Goal: Task Accomplishment & Management: Use online tool/utility

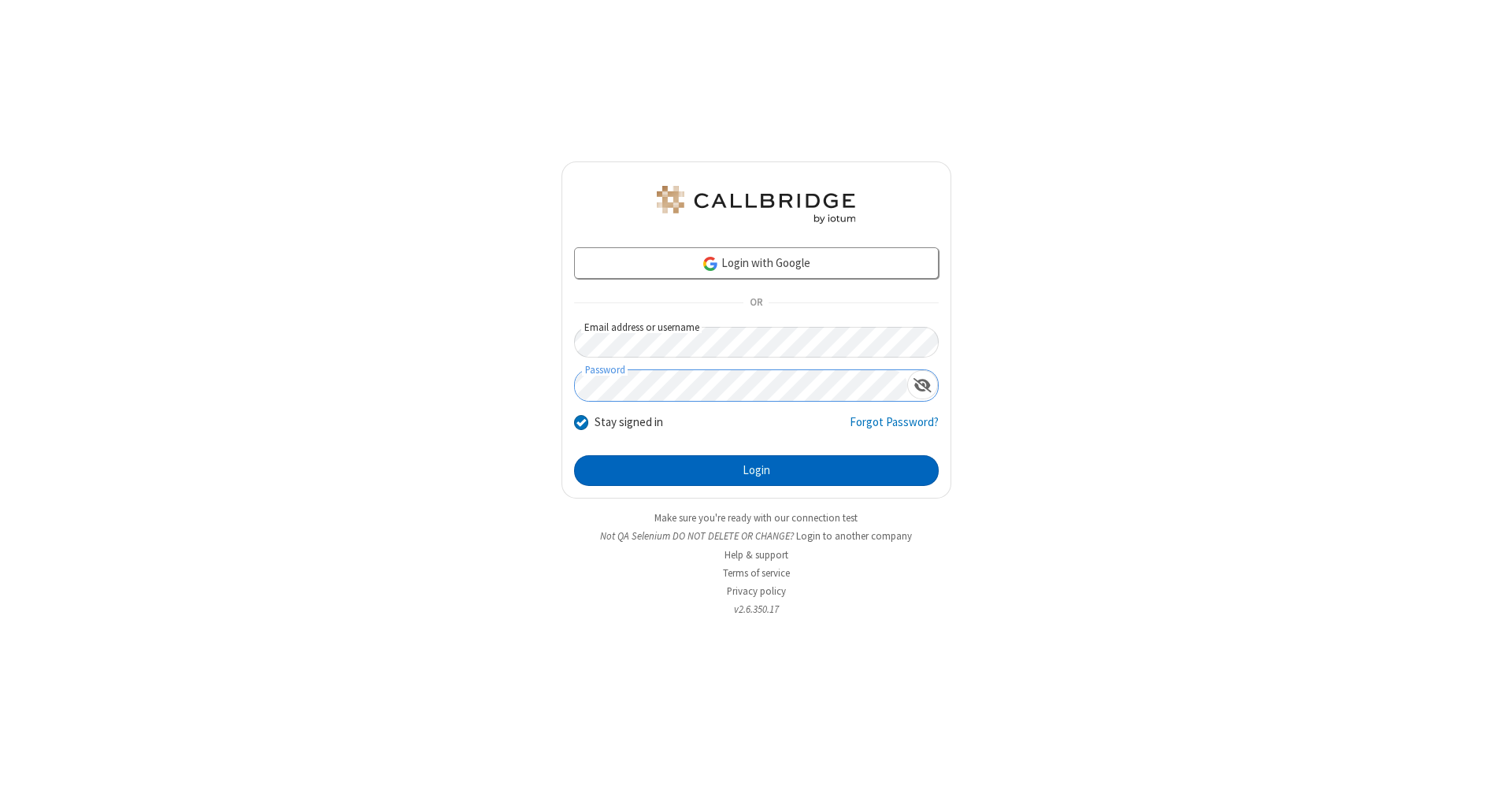
click at [756, 471] on button "Login" at bounding box center [756, 471] width 365 height 31
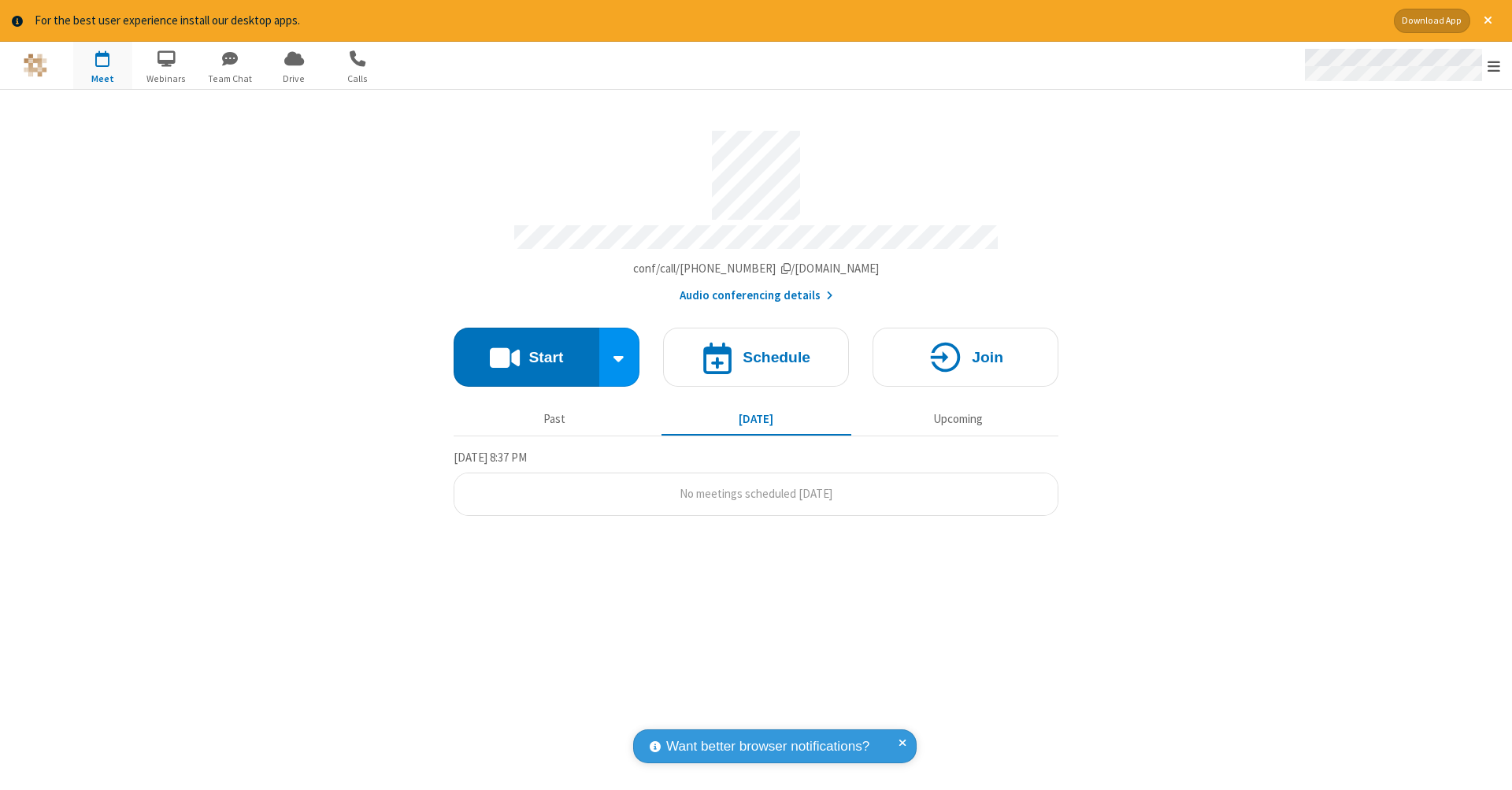
click at [1494, 66] on span "Open menu" at bounding box center [1494, 66] width 13 height 16
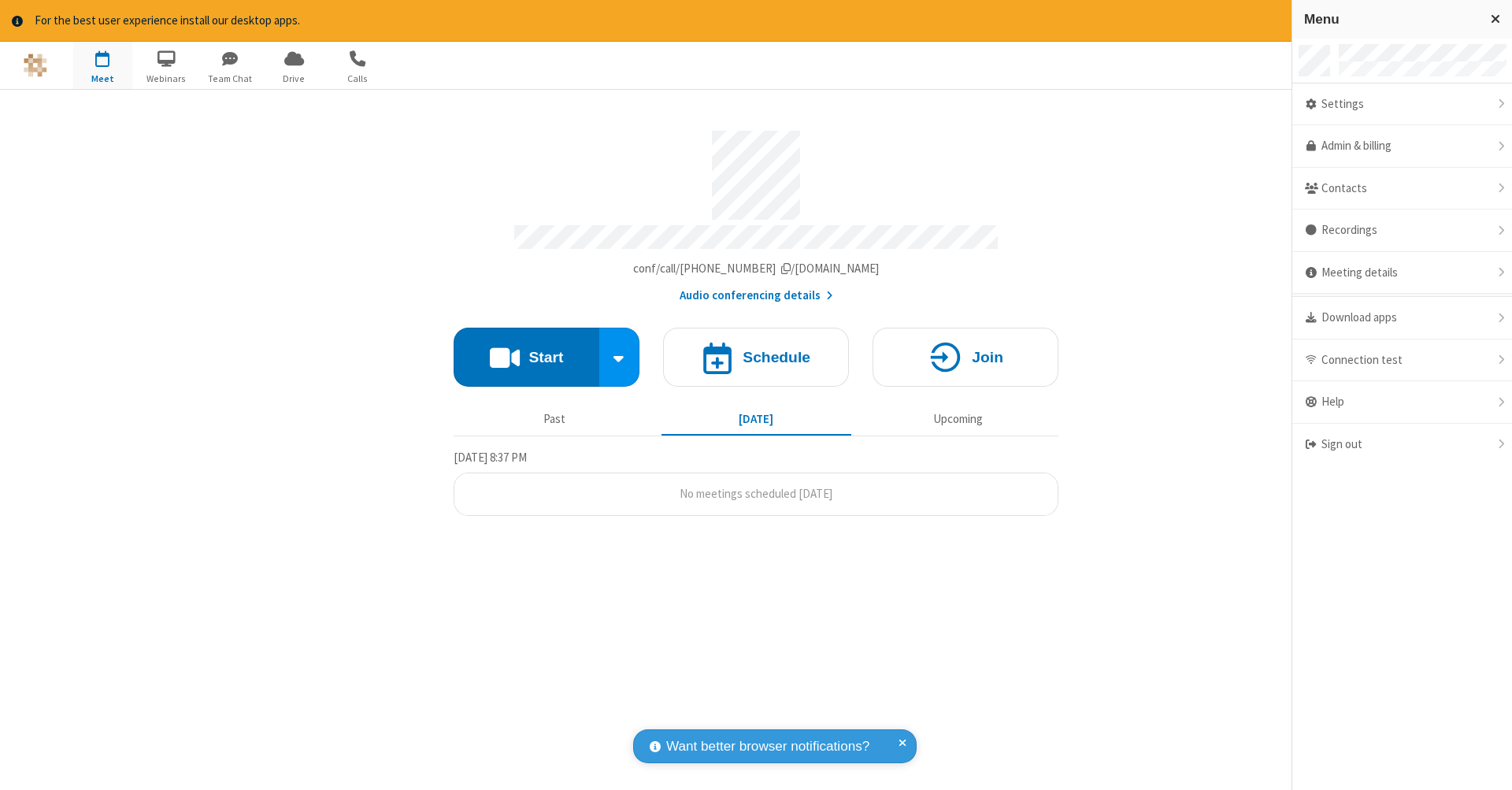
click at [103, 65] on span "button" at bounding box center [103, 58] width 59 height 27
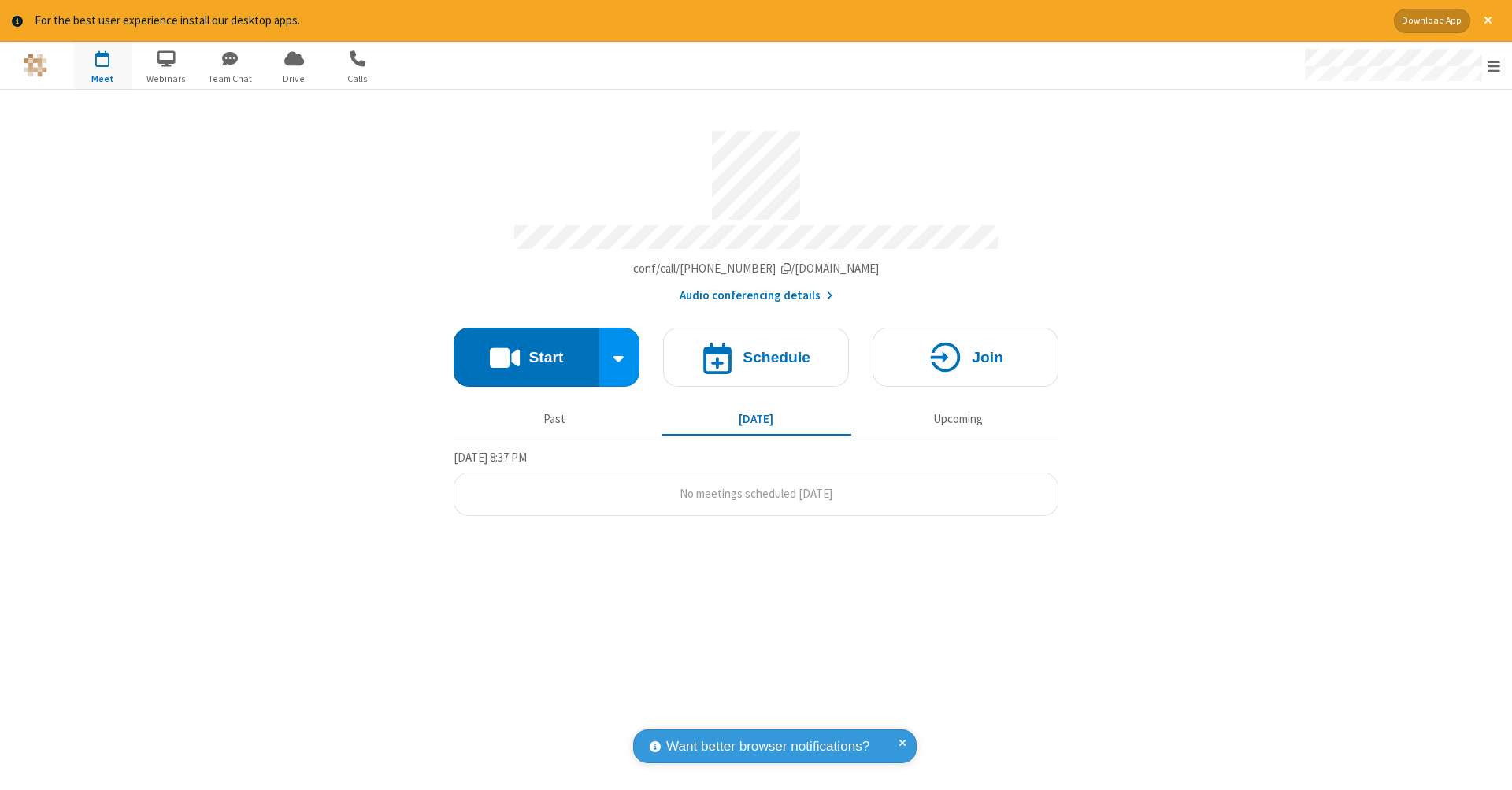
click at [103, 65] on span "button" at bounding box center [103, 58] width 59 height 27
click at [756, 350] on h4 "Schedule" at bounding box center [777, 357] width 68 height 15
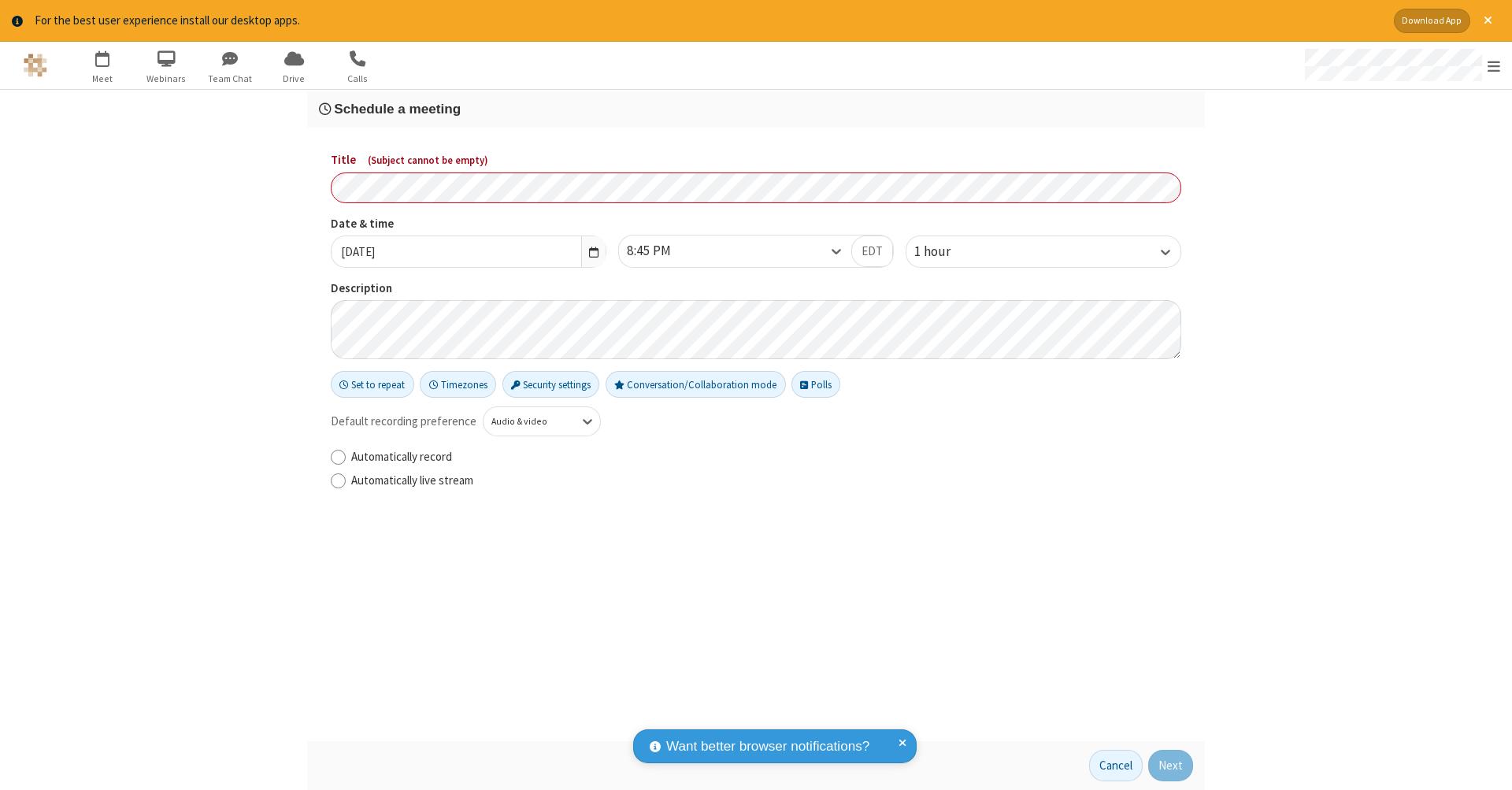
click at [756, 108] on h3 "Schedule a meeting" at bounding box center [756, 109] width 874 height 15
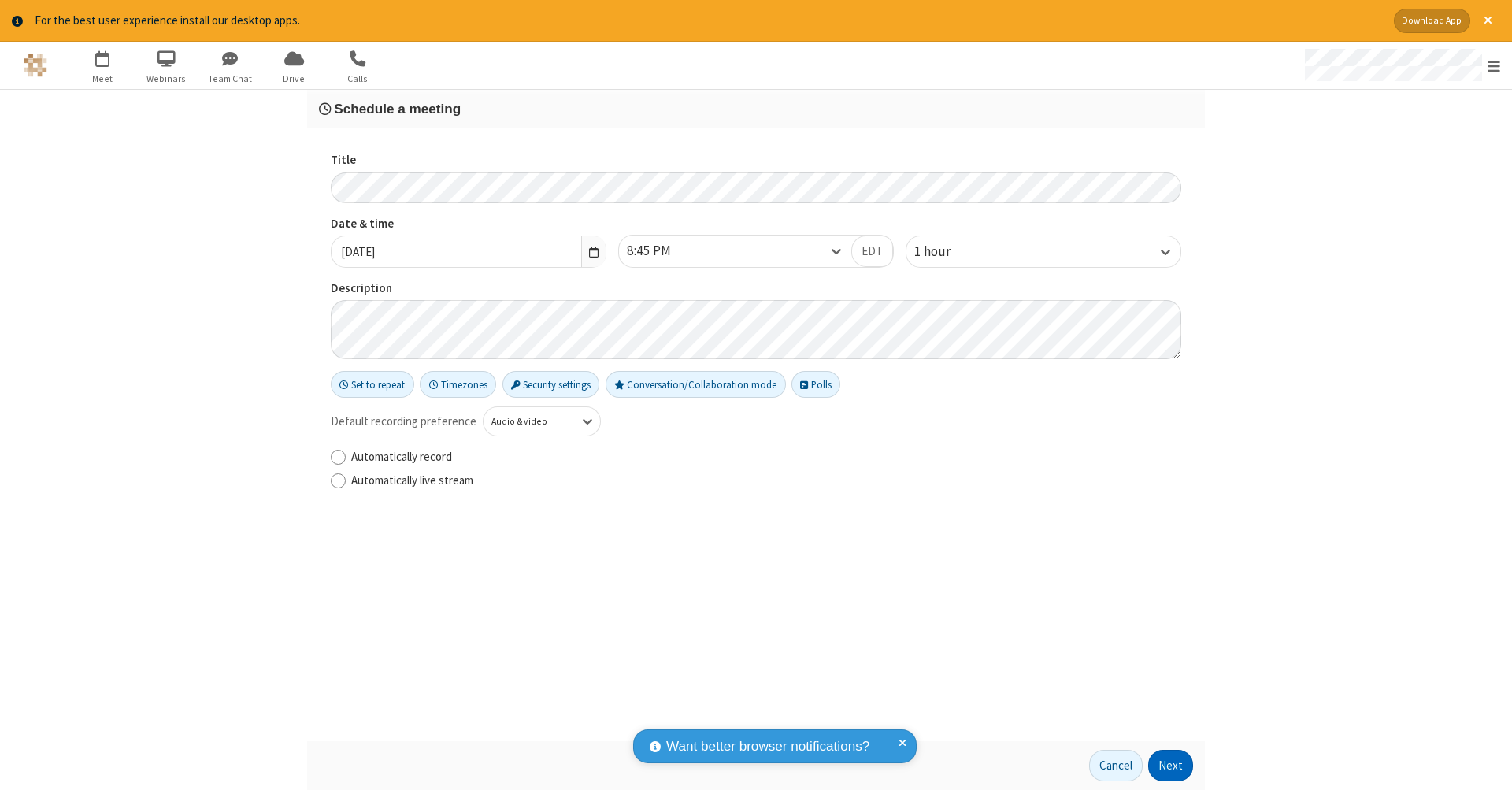
click at [1171, 766] on button "Next" at bounding box center [1170, 765] width 45 height 31
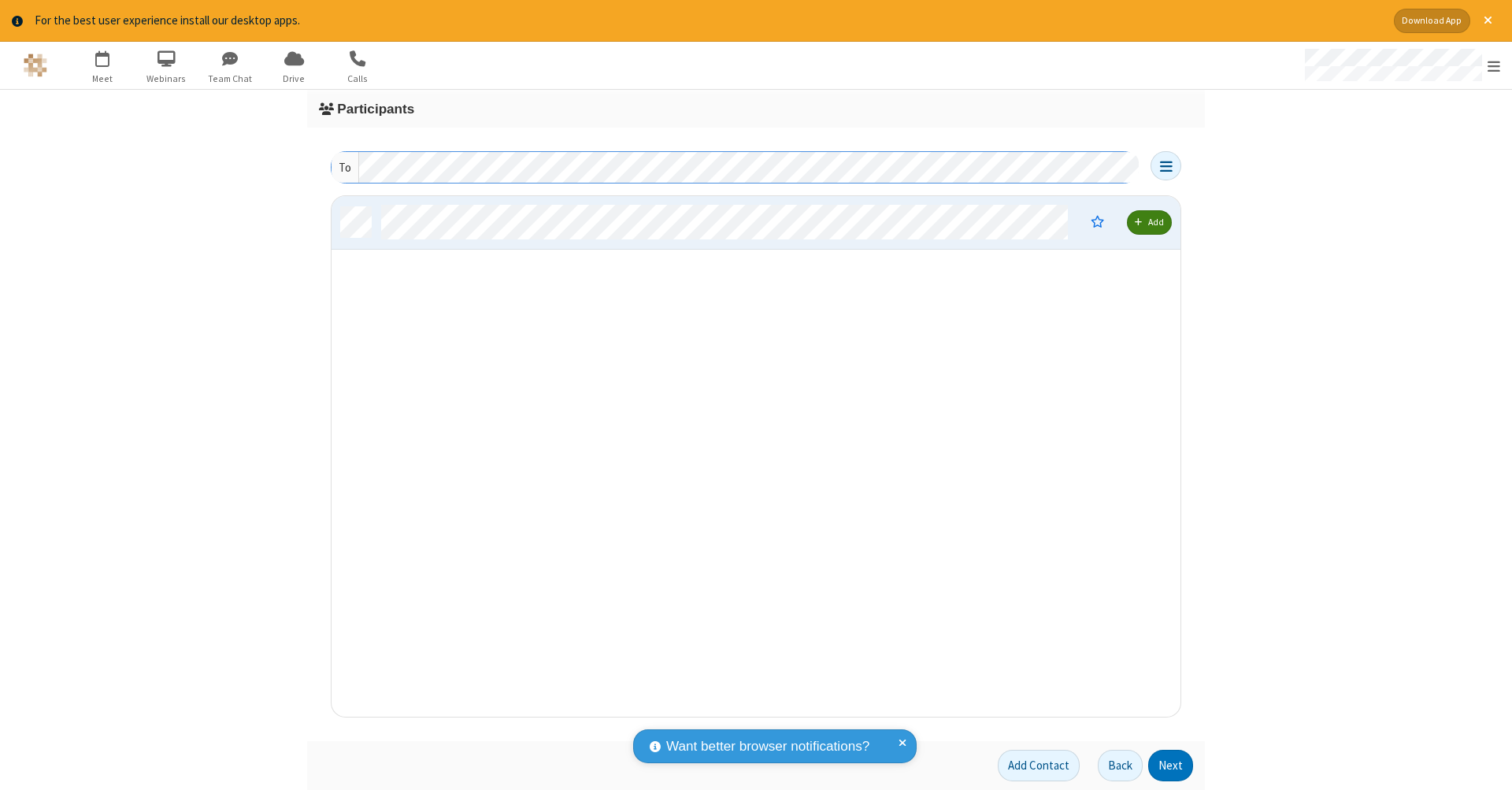
scroll to position [13, 13]
click at [1171, 766] on button "Next" at bounding box center [1170, 765] width 45 height 31
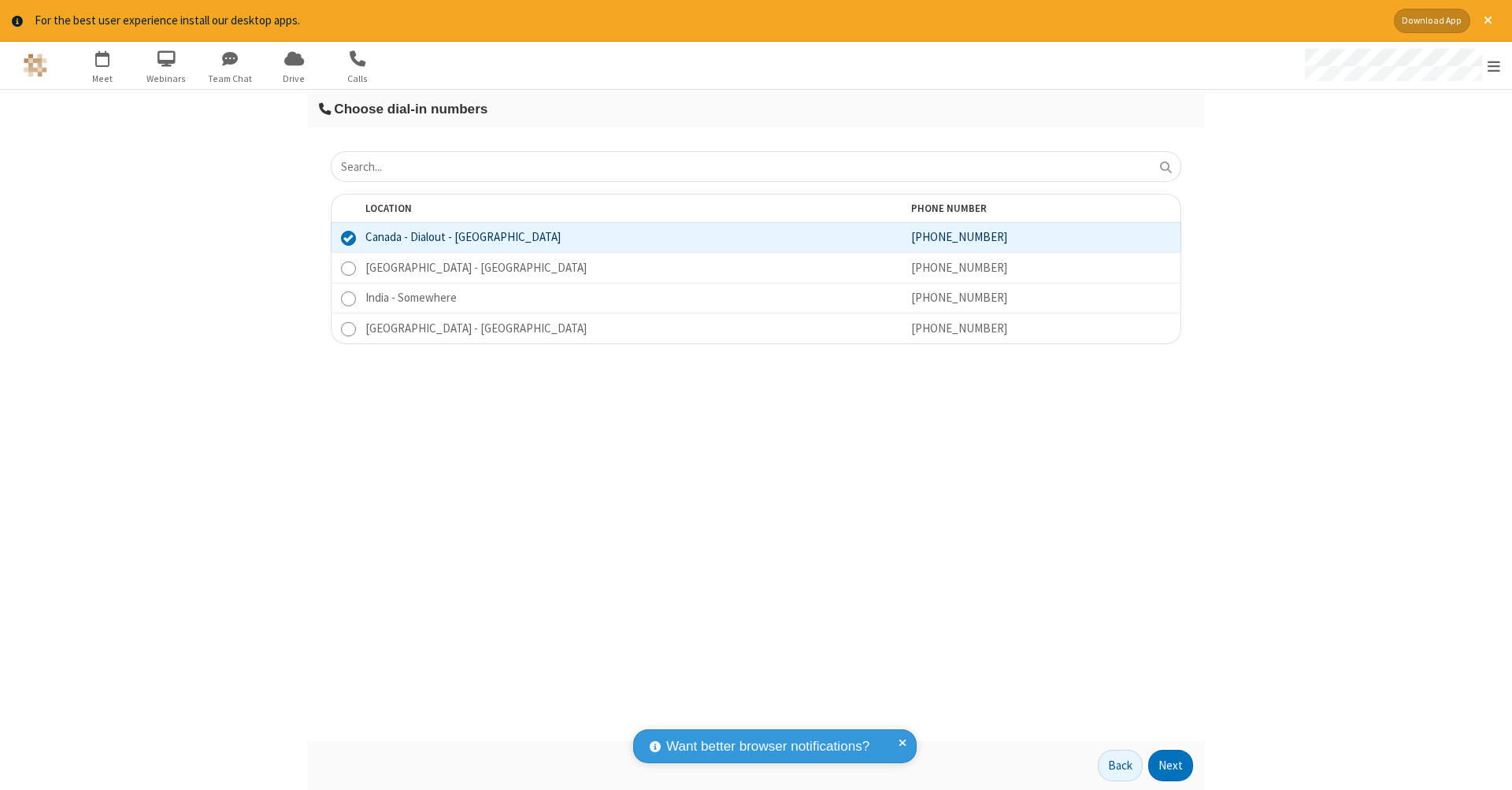
click at [1171, 766] on button "Next" at bounding box center [1170, 765] width 45 height 31
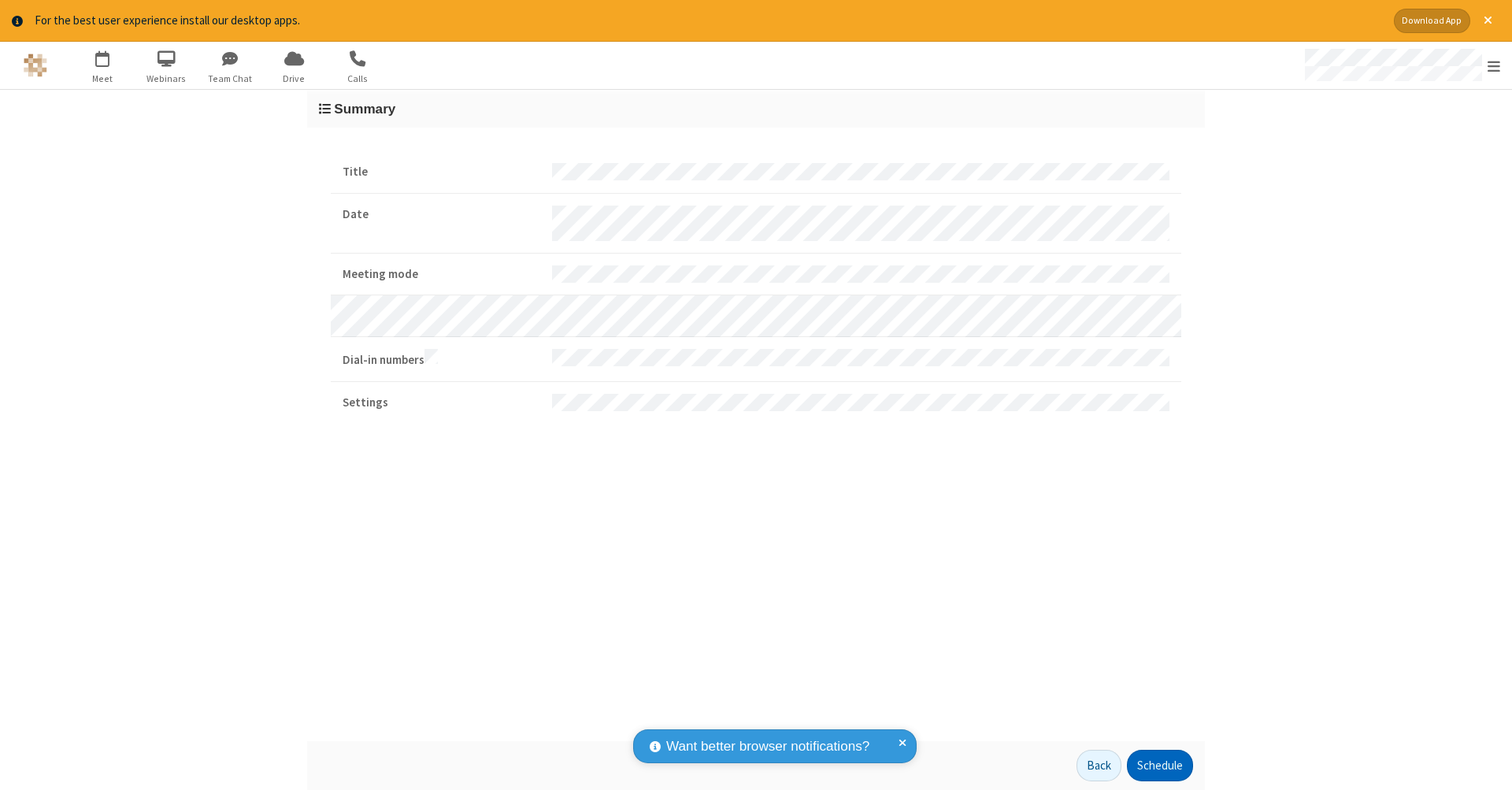
click at [1159, 766] on button "Schedule" at bounding box center [1160, 765] width 66 height 31
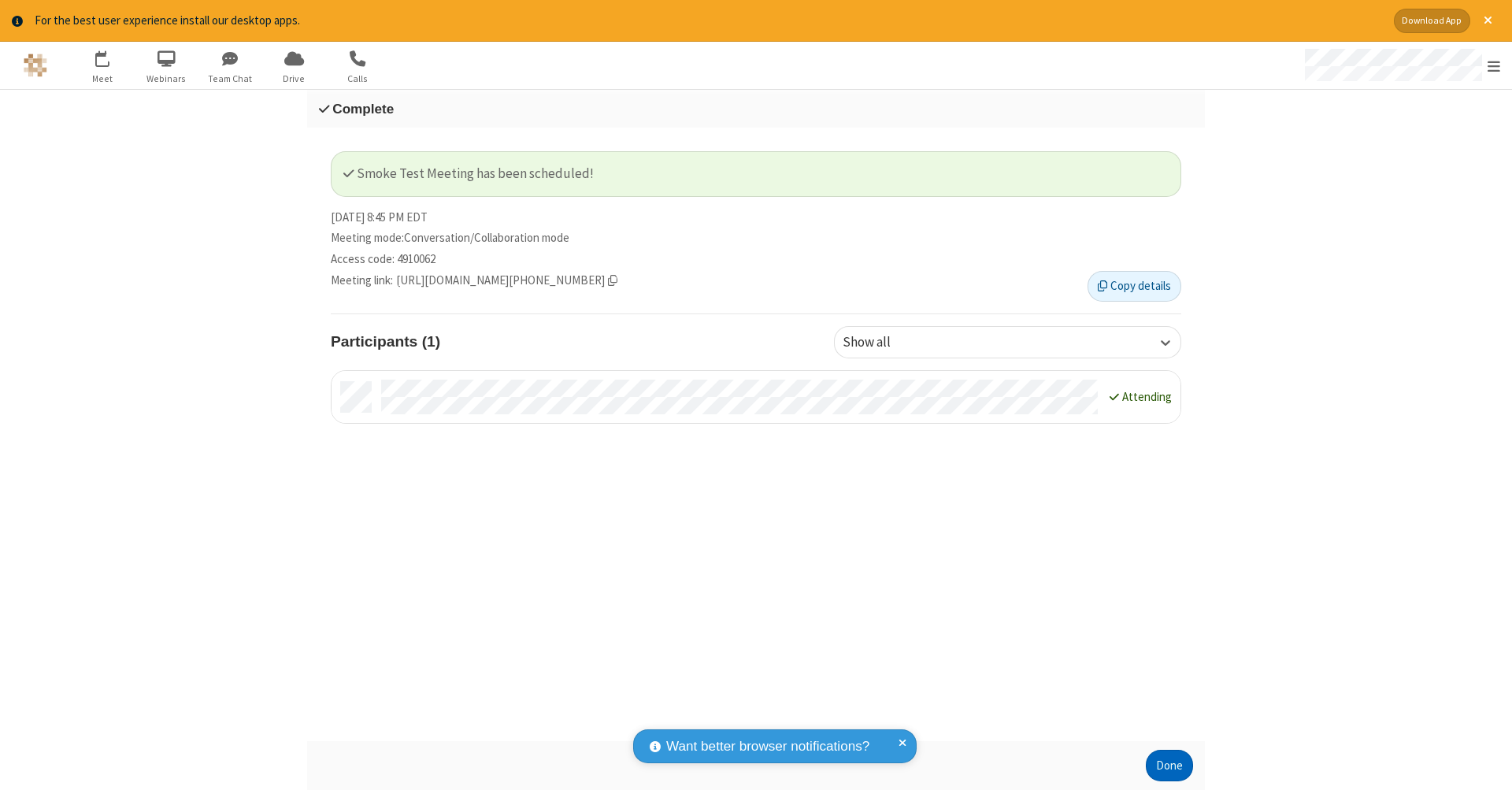
click at [1170, 766] on button "Done" at bounding box center [1169, 765] width 47 height 31
